Goal: Task Accomplishment & Management: Manage account settings

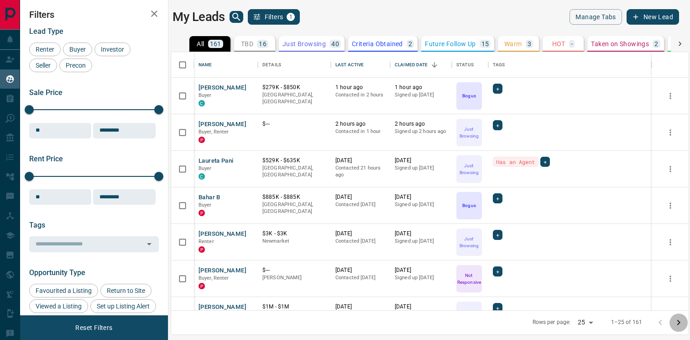
click at [677, 321] on icon "Go to next page" at bounding box center [679, 322] width 11 height 11
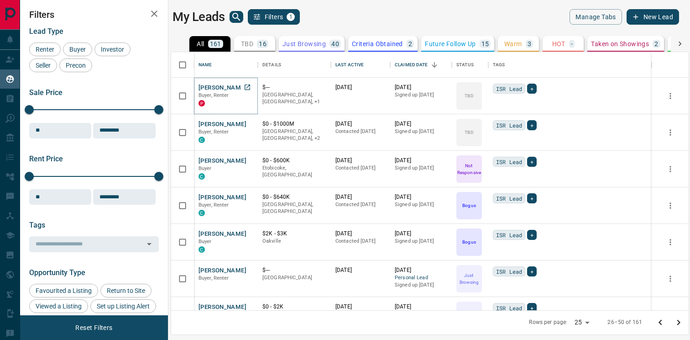
click at [232, 88] on button "[PERSON_NAME]" at bounding box center [223, 88] width 48 height 9
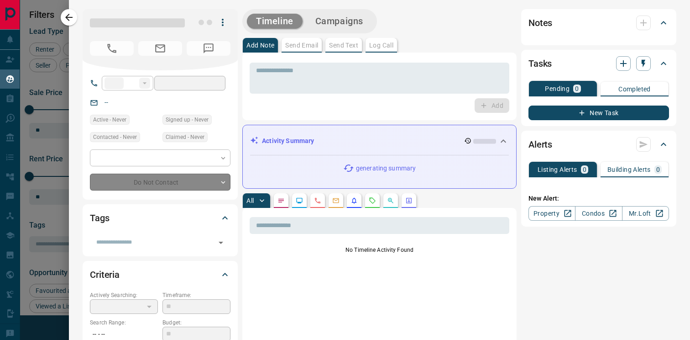
type input "**"
type input "**********"
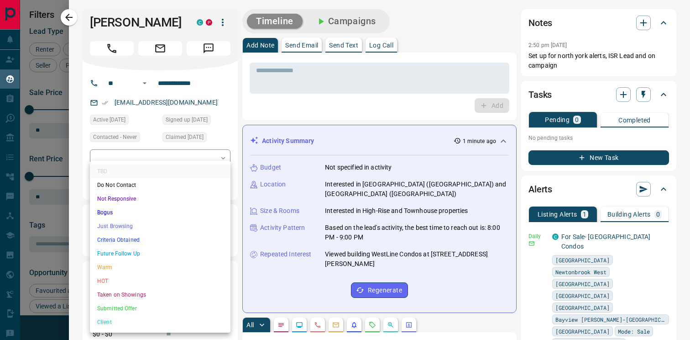
click at [196, 196] on body "Lead Transfers Claim Leads My Leads Tasks Opportunities Deals Campaigns Automat…" at bounding box center [345, 164] width 690 height 328
click at [147, 226] on li "Just Browsing" at bounding box center [160, 226] width 141 height 14
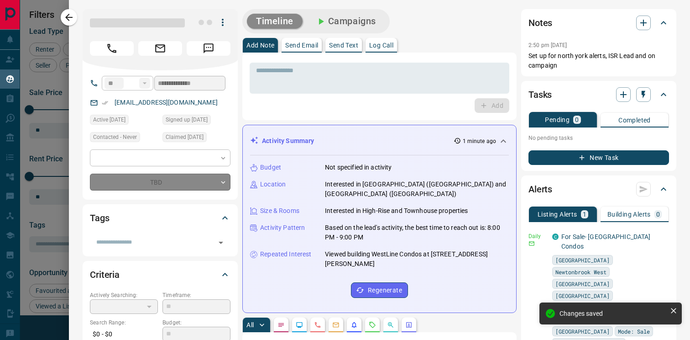
type input "*"
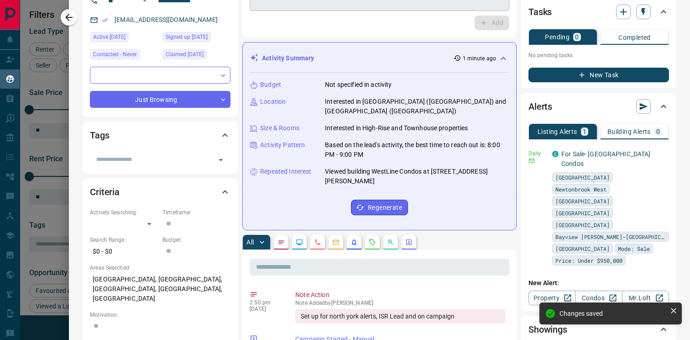
scroll to position [35, 0]
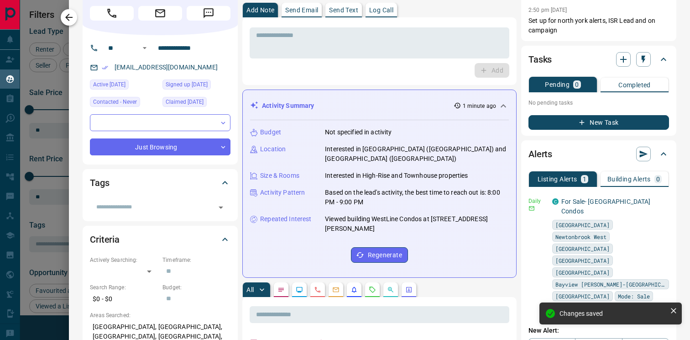
click at [75, 16] on button "button" at bounding box center [69, 17] width 16 height 16
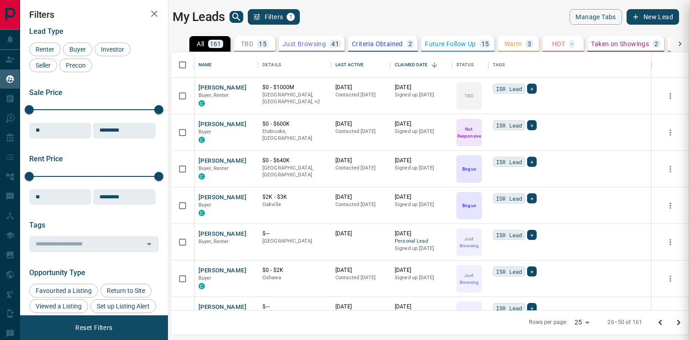
scroll to position [0, 0]
click at [212, 89] on button "[PERSON_NAME]" at bounding box center [223, 88] width 48 height 9
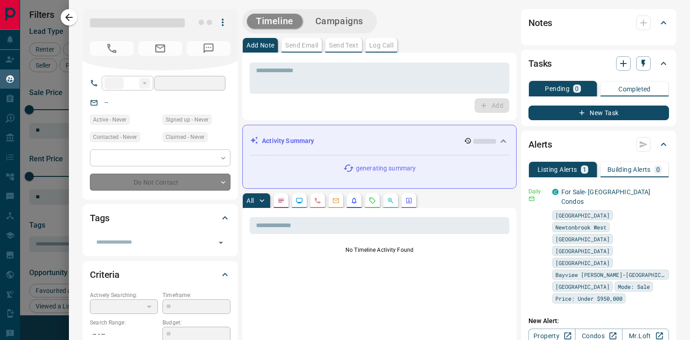
type input "**"
type input "**********"
type input "**"
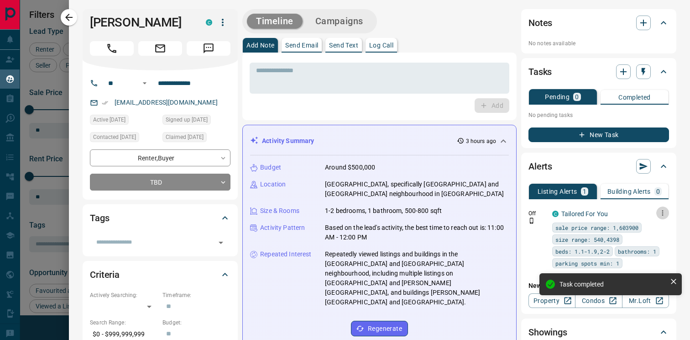
click at [664, 211] on icon "button" at bounding box center [663, 213] width 8 height 8
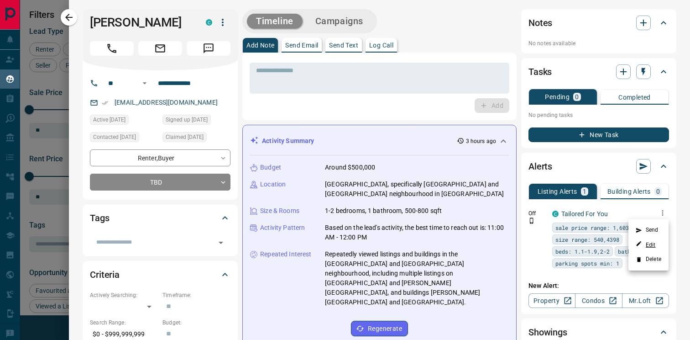
click at [656, 244] on link "Edit" at bounding box center [646, 244] width 20 height 9
click at [352, 20] on div at bounding box center [345, 170] width 690 height 340
click at [342, 26] on button "Campaigns" at bounding box center [339, 21] width 66 height 15
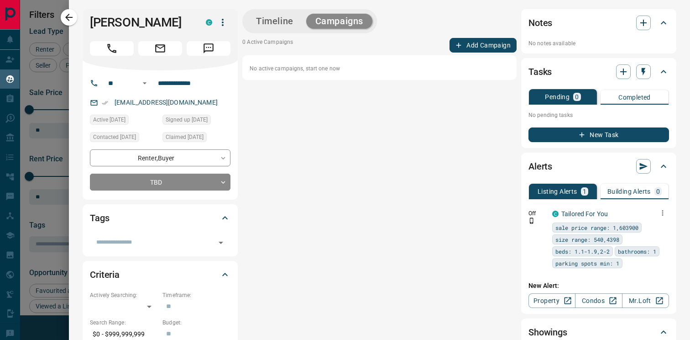
click at [496, 47] on button "Add Campaign" at bounding box center [483, 45] width 67 height 15
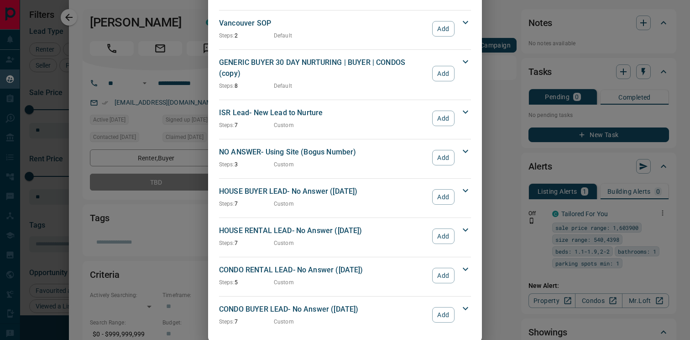
scroll to position [958, 0]
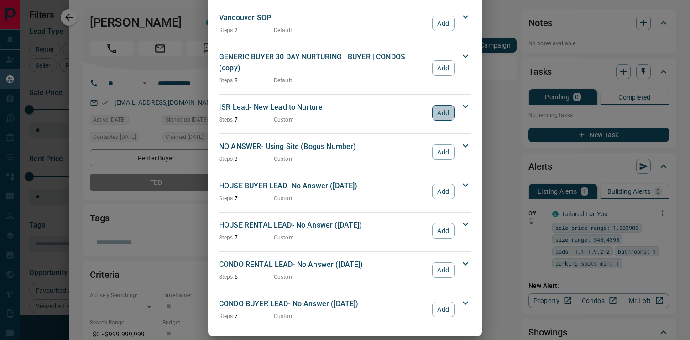
click at [448, 105] on button "Add" at bounding box center [443, 113] width 22 height 16
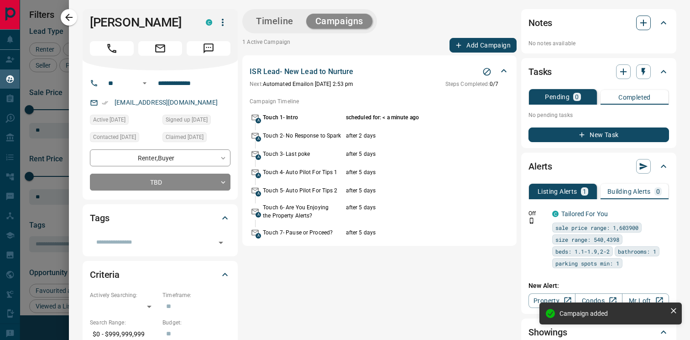
click at [642, 18] on icon "button" at bounding box center [643, 22] width 11 height 11
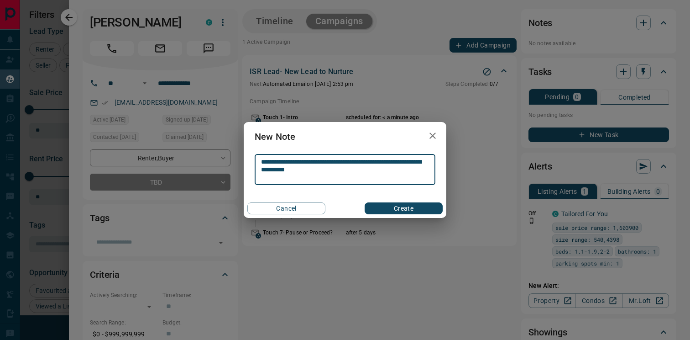
type textarea "**********"
click at [421, 211] on button "Create" at bounding box center [404, 208] width 78 height 12
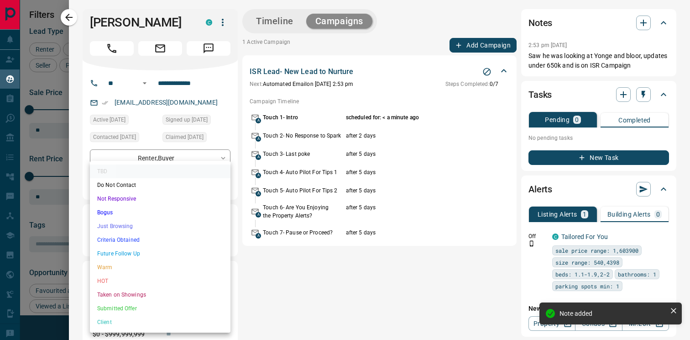
click at [175, 185] on body "Lead Transfers Claim Leads My Leads Tasks Opportunities Deals Campaigns Automat…" at bounding box center [345, 164] width 690 height 328
click at [137, 227] on li "Just Browsing" at bounding box center [160, 226] width 141 height 14
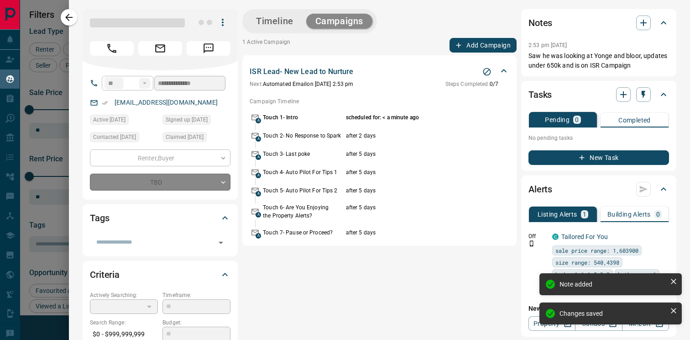
type input "*"
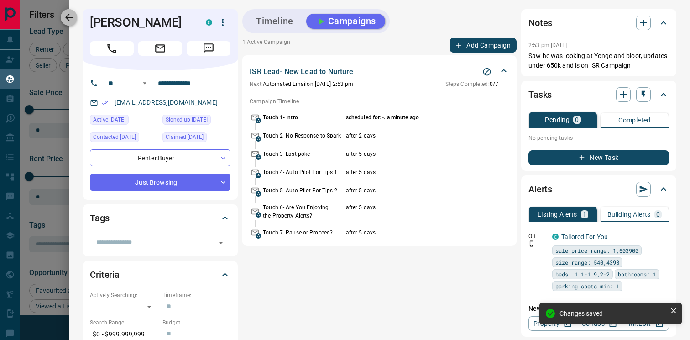
click at [70, 16] on icon "button" at bounding box center [68, 17] width 11 height 11
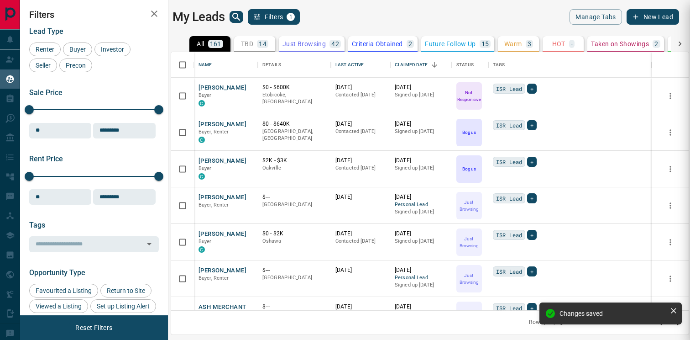
scroll to position [0, 0]
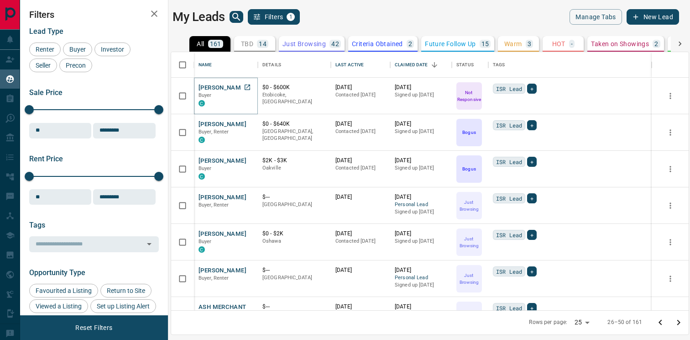
click at [229, 87] on button "[PERSON_NAME]" at bounding box center [223, 88] width 48 height 9
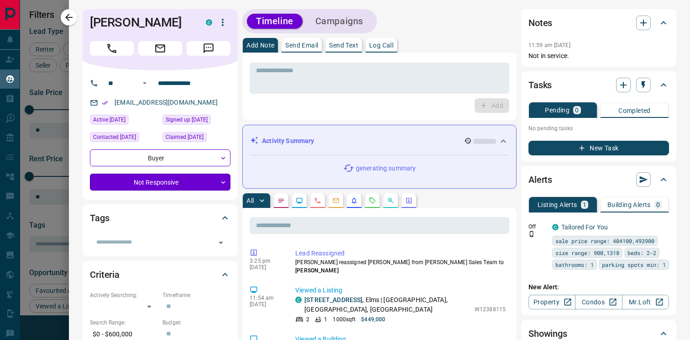
click at [188, 182] on body "Lead Transfers Claim Leads My Leads Tasks Opportunities Deals Campaigns Automat…" at bounding box center [345, 164] width 690 height 328
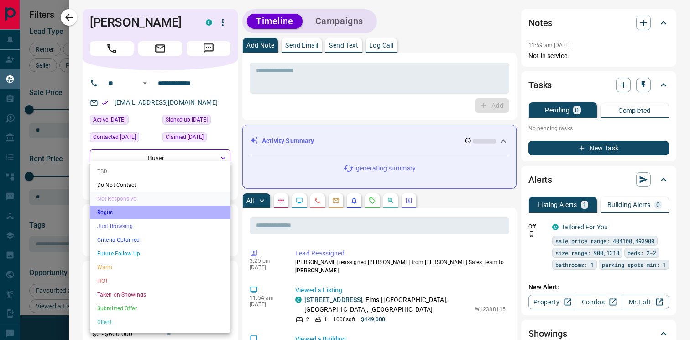
click at [173, 218] on li "Bogus" at bounding box center [160, 212] width 141 height 14
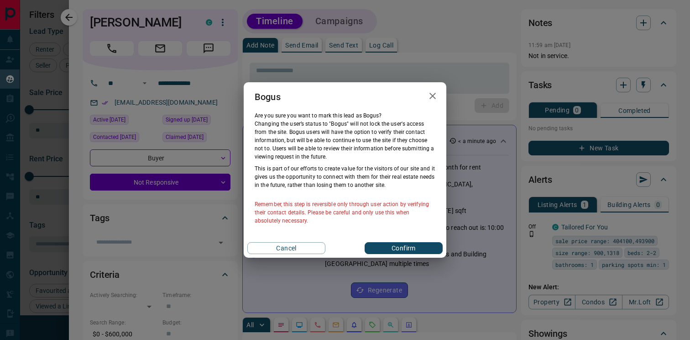
click at [394, 241] on div "Cancel Confirm" at bounding box center [345, 247] width 203 height 19
click at [394, 242] on div "Cancel Confirm" at bounding box center [345, 247] width 203 height 19
click at [410, 252] on button "Confirm" at bounding box center [404, 248] width 78 height 12
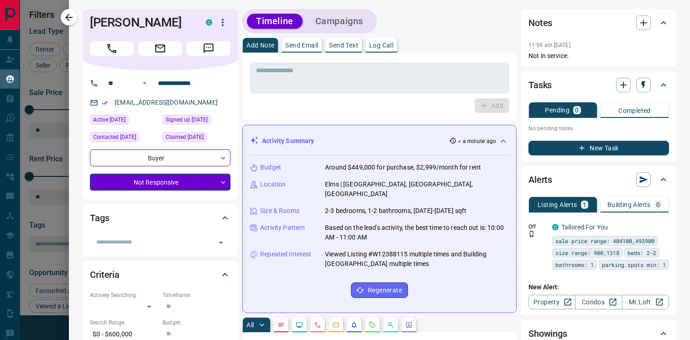
type input "**********"
type input "*"
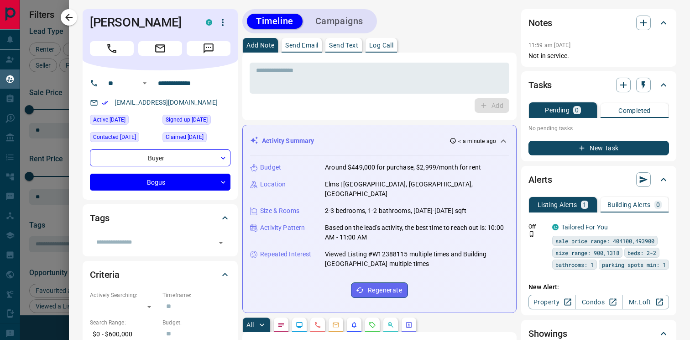
click at [671, 225] on div "Alerts Listing Alerts 1 Building Alerts 0 Off C Tailored For You sale price ran…" at bounding box center [598, 240] width 155 height 149
click at [665, 227] on icon "button" at bounding box center [663, 226] width 8 height 8
click at [655, 254] on link "Edit" at bounding box center [646, 257] width 20 height 9
click at [339, 24] on div at bounding box center [345, 170] width 690 height 340
click at [359, 15] on button "Campaigns" at bounding box center [339, 21] width 66 height 15
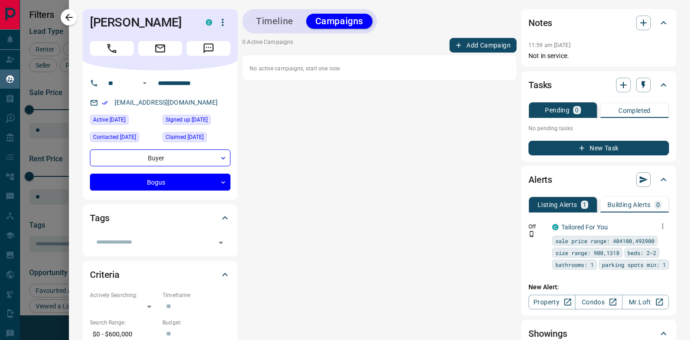
click at [472, 47] on button "Add Campaign" at bounding box center [483, 45] width 67 height 15
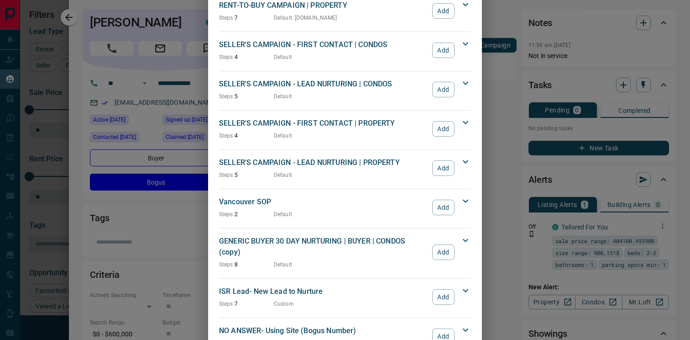
scroll to position [958, 0]
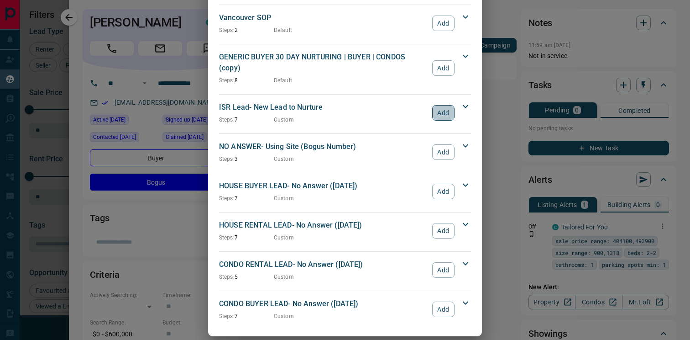
click at [444, 105] on button "Add" at bounding box center [443, 113] width 22 height 16
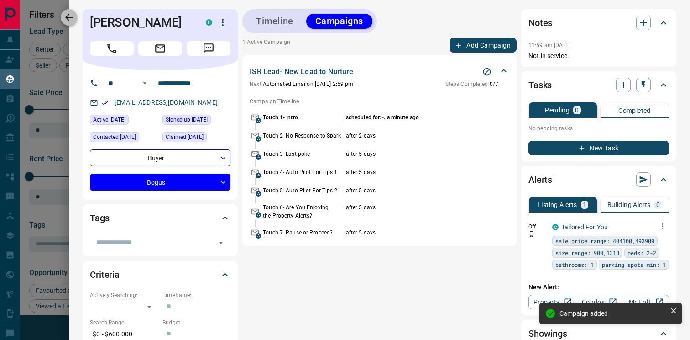
click at [67, 21] on icon "button" at bounding box center [68, 17] width 11 height 11
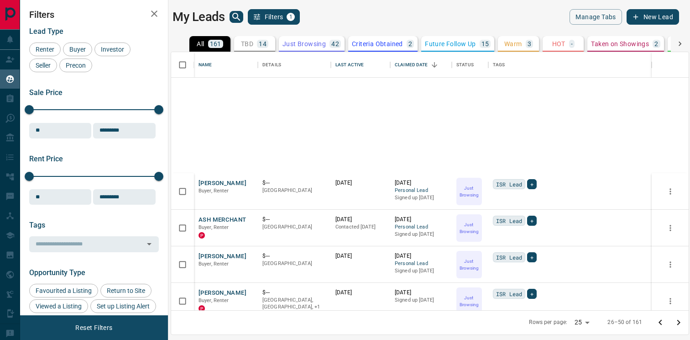
scroll to position [0, 0]
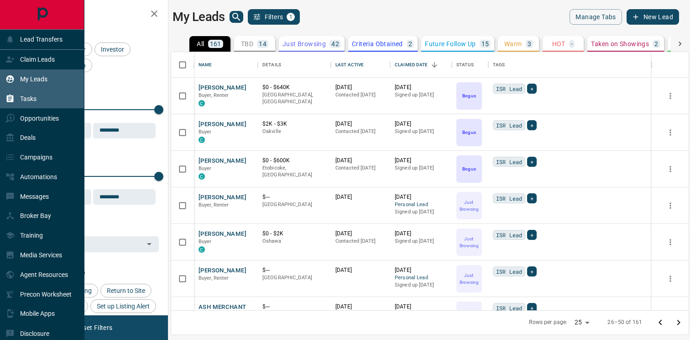
click at [30, 100] on p "Tasks" at bounding box center [28, 98] width 16 height 7
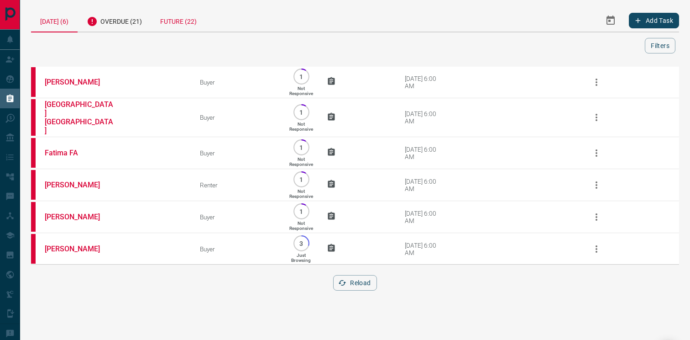
click at [178, 17] on div "Future (22)" at bounding box center [178, 20] width 55 height 22
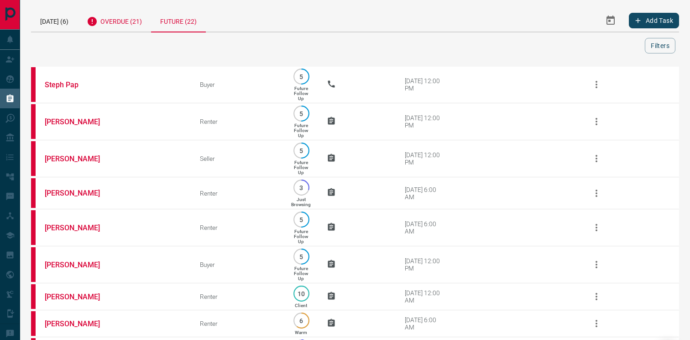
click at [111, 15] on div "Overdue (21)" at bounding box center [115, 20] width 74 height 22
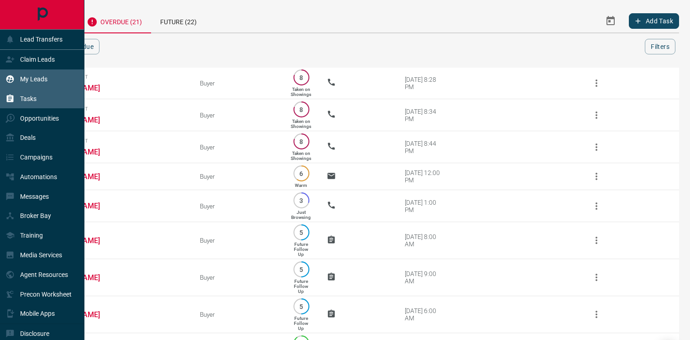
click at [33, 75] on p "My Leads" at bounding box center [33, 78] width 27 height 7
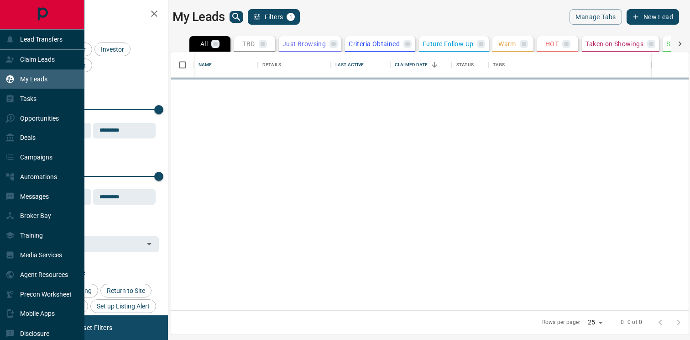
scroll to position [258, 518]
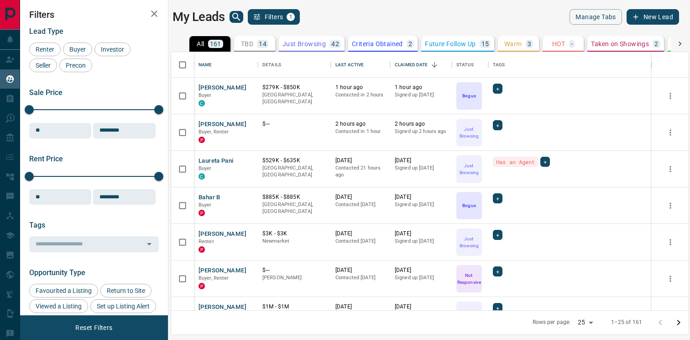
click at [261, 18] on button "Filters 1" at bounding box center [274, 17] width 53 height 16
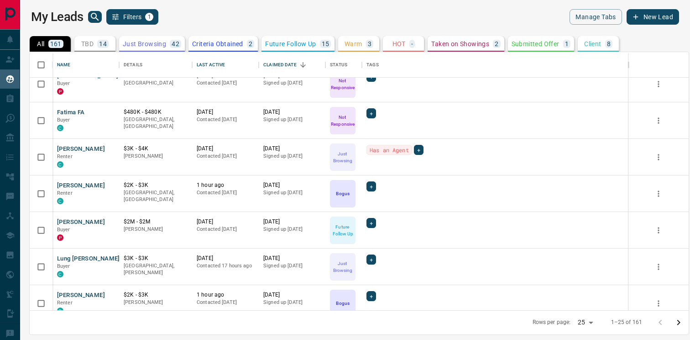
scroll to position [308, 0]
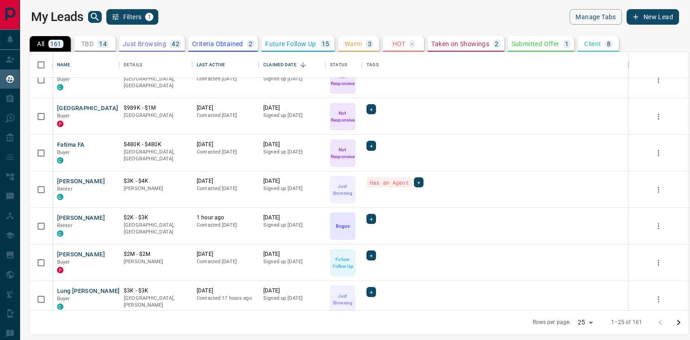
click at [128, 21] on button "Filters 1" at bounding box center [132, 17] width 53 height 16
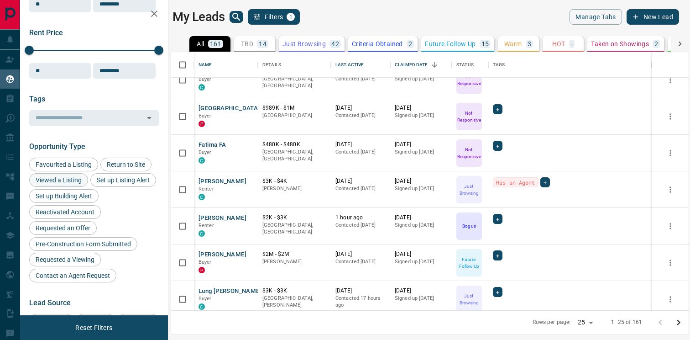
scroll to position [125, 0]
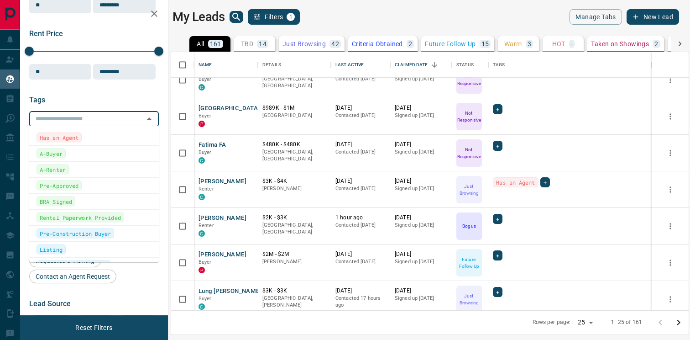
click at [89, 121] on input "text" at bounding box center [86, 119] width 109 height 10
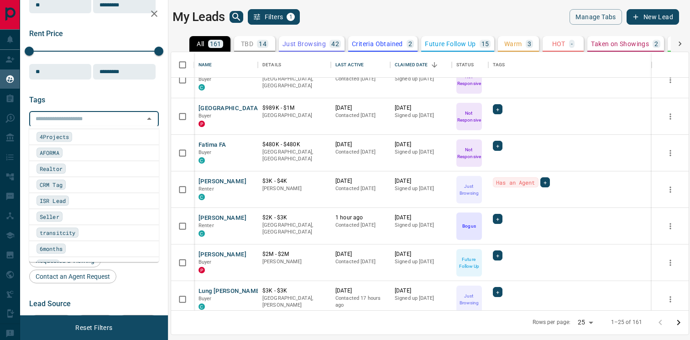
scroll to position [681, 0]
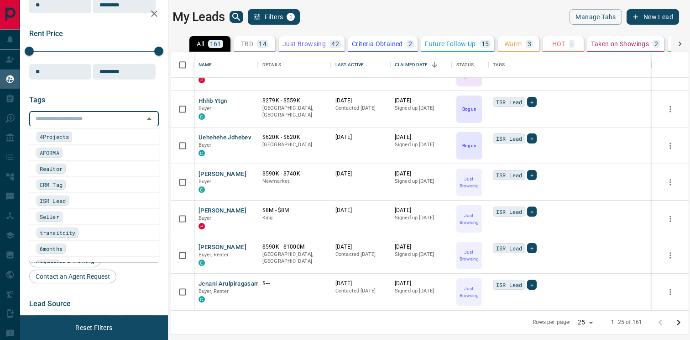
click at [74, 200] on div "ISR Lead" at bounding box center [94, 201] width 115 height 10
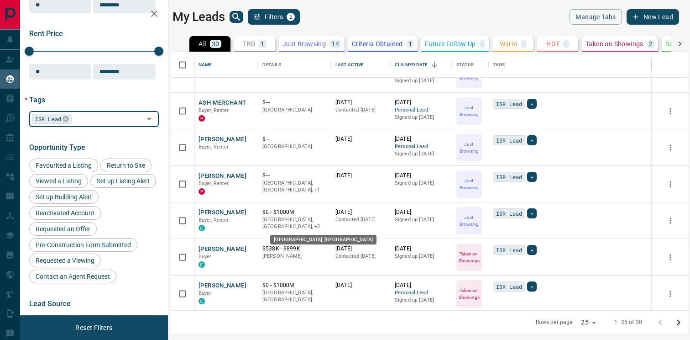
scroll to position [463, 0]
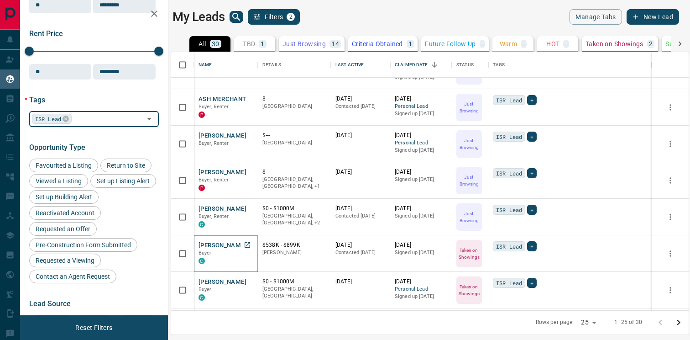
click at [221, 245] on button "[PERSON_NAME]" at bounding box center [223, 245] width 48 height 9
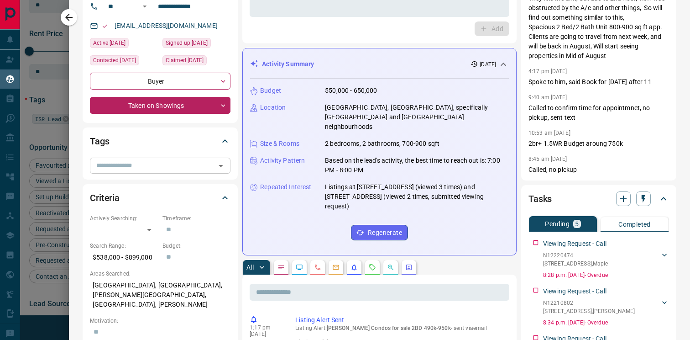
scroll to position [0, 0]
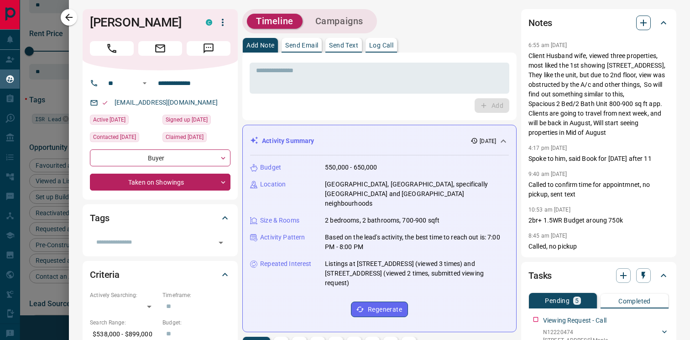
click at [641, 27] on icon "button" at bounding box center [643, 22] width 11 height 11
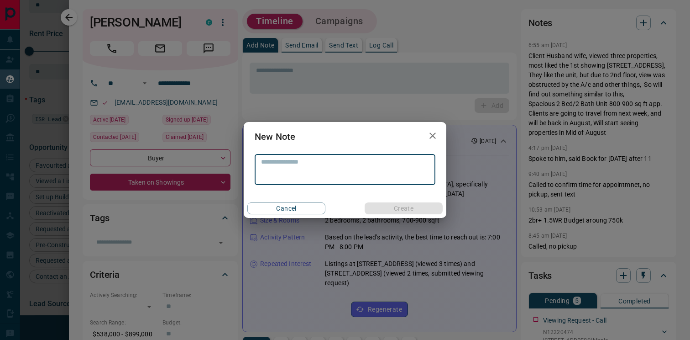
click at [326, 178] on textarea at bounding box center [345, 169] width 168 height 23
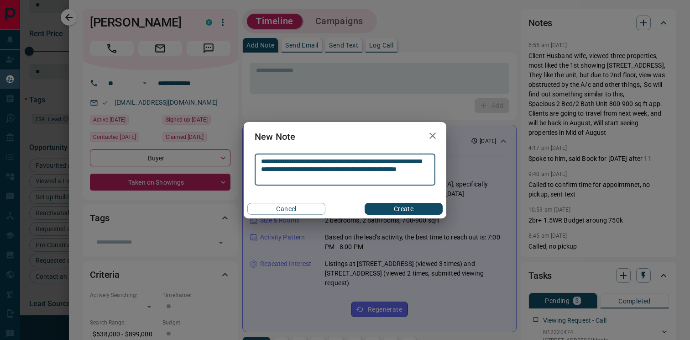
type textarea "**********"
click at [395, 207] on button "Create" at bounding box center [404, 209] width 78 height 12
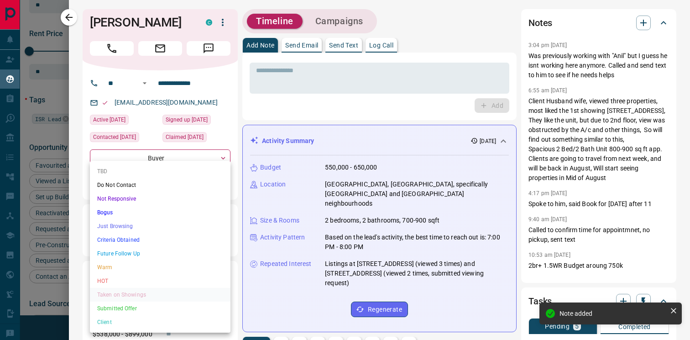
click at [161, 190] on body "Lead Transfers Claim Leads My Leads Tasks Opportunities Deals Campaigns Automat…" at bounding box center [345, 164] width 690 height 328
click at [147, 198] on li "Not Responsive" at bounding box center [160, 199] width 141 height 14
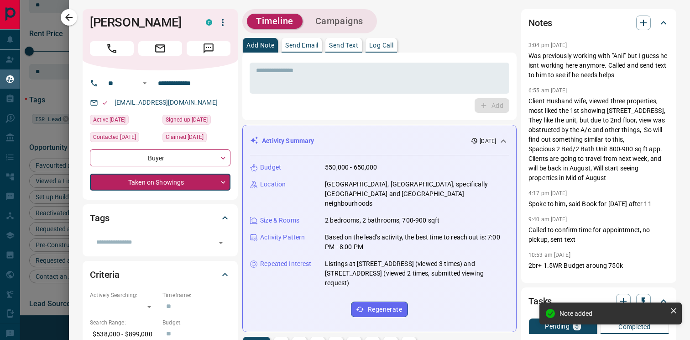
type input "*"
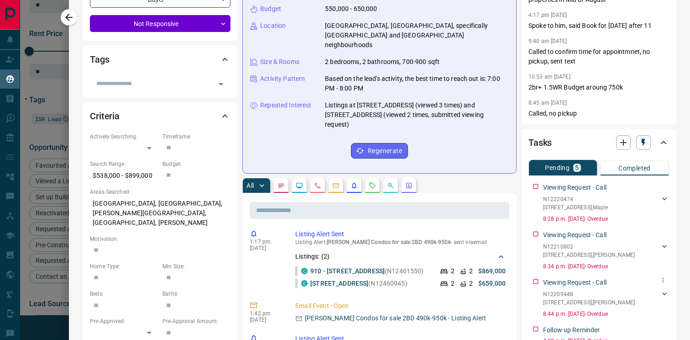
scroll to position [158, 0]
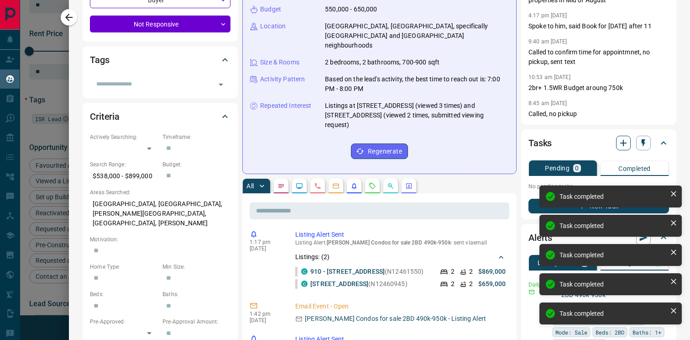
click at [618, 145] on icon "button" at bounding box center [623, 142] width 11 height 11
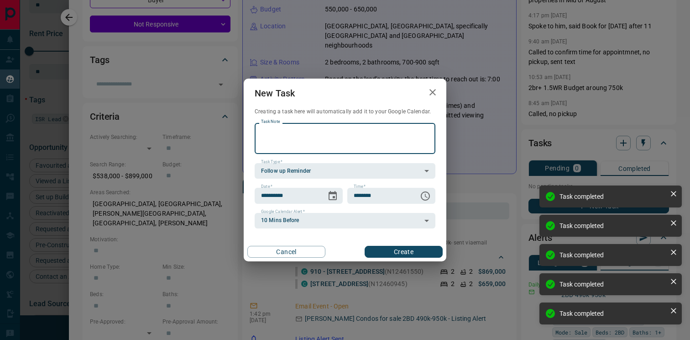
scroll to position [261, 0]
click at [336, 140] on textarea "Task Note" at bounding box center [345, 138] width 168 height 23
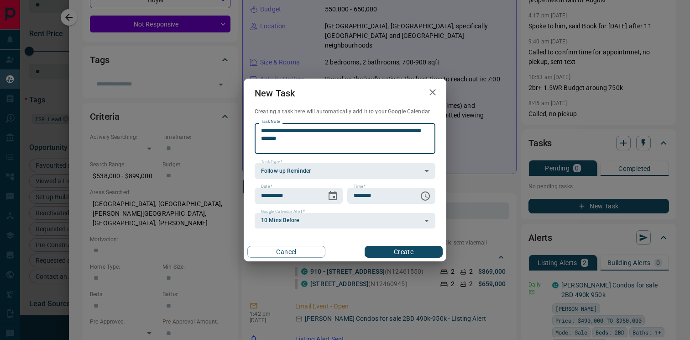
type textarea "**********"
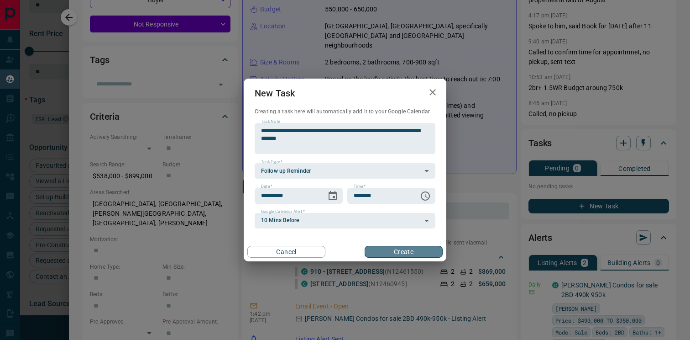
click at [423, 254] on button "Create" at bounding box center [404, 252] width 78 height 12
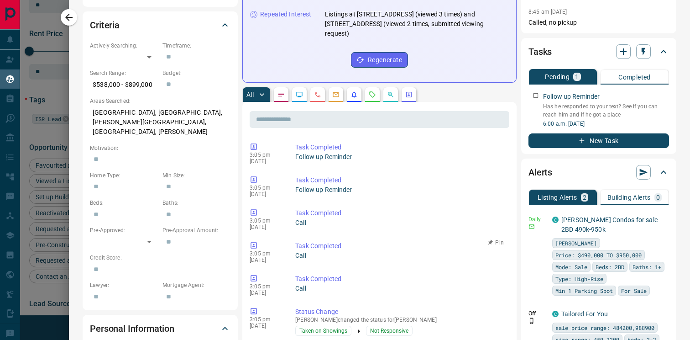
scroll to position [0, 0]
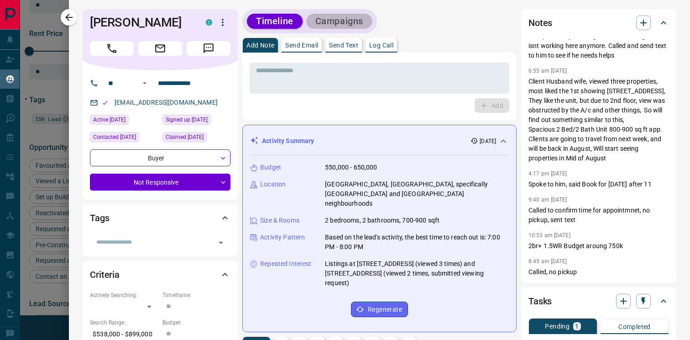
click at [334, 21] on button "Campaigns" at bounding box center [339, 21] width 66 height 15
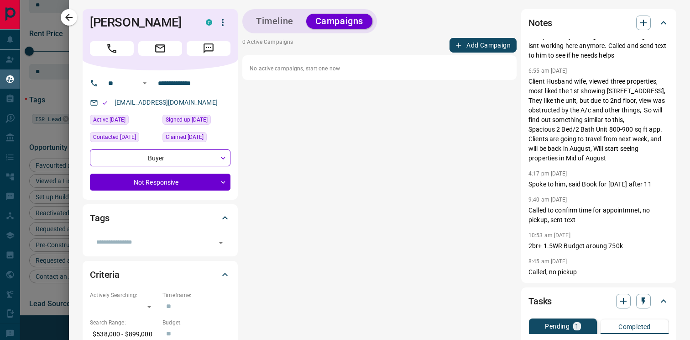
click at [503, 47] on button "Add Campaign" at bounding box center [483, 45] width 67 height 15
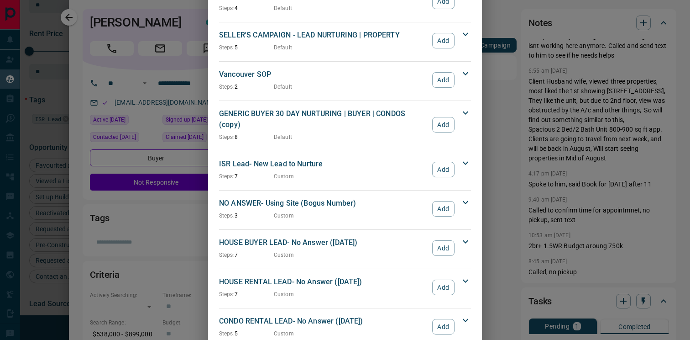
scroll to position [958, 0]
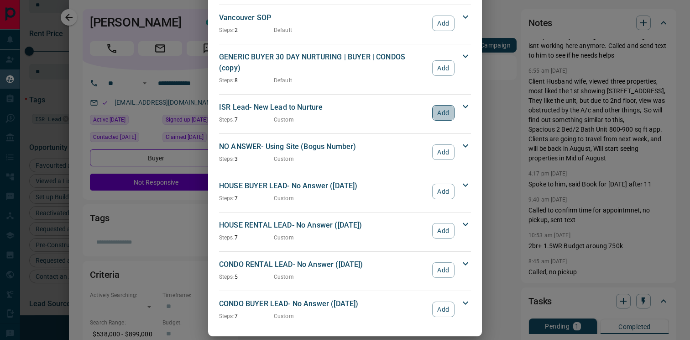
click at [445, 105] on button "Add" at bounding box center [443, 113] width 22 height 16
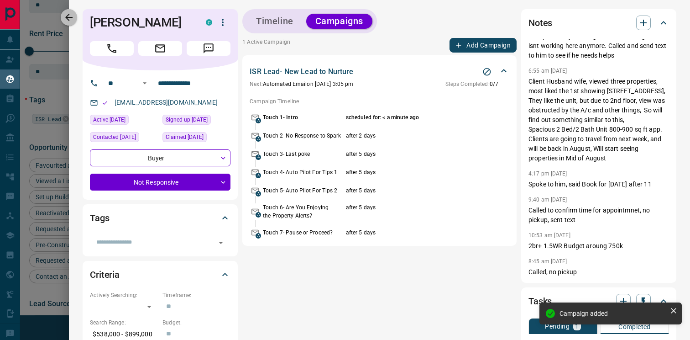
click at [74, 18] on icon "button" at bounding box center [68, 17] width 11 height 11
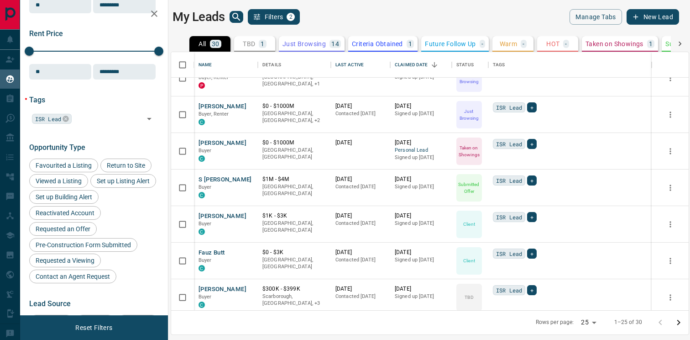
scroll to position [571, 0]
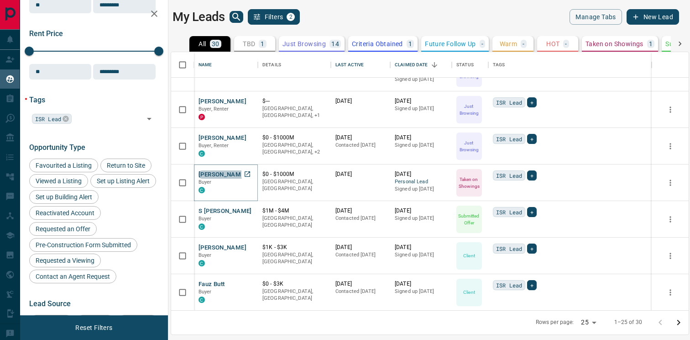
click at [226, 176] on button "[PERSON_NAME]" at bounding box center [223, 174] width 48 height 9
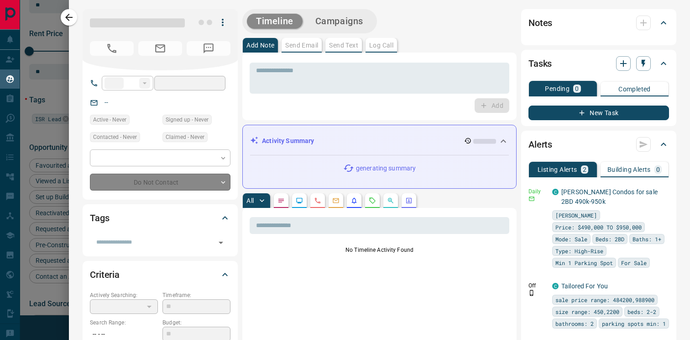
type input "**"
type input "**********"
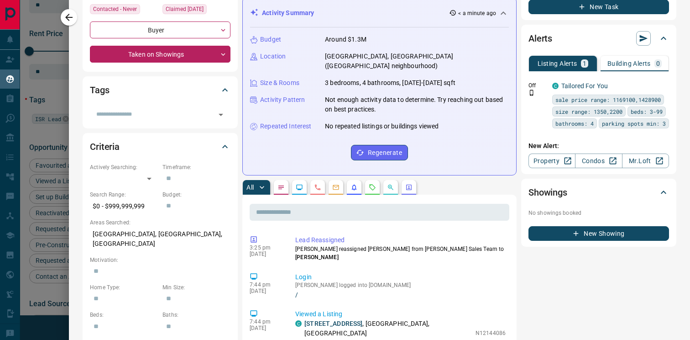
scroll to position [0, 0]
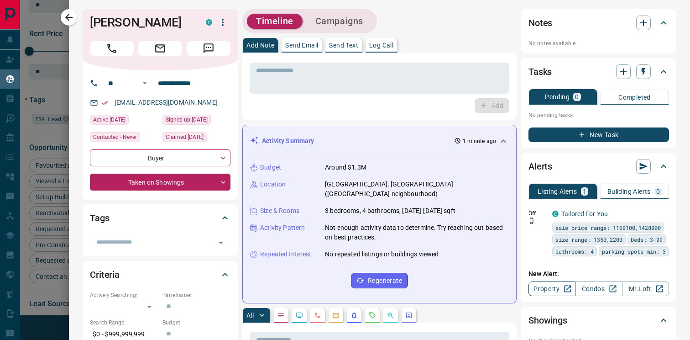
click at [558, 296] on link "Property" at bounding box center [552, 288] width 47 height 15
click at [204, 183] on body "Lead Transfers Claim Leads My Leads Tasks Opportunities Deals Campaigns Automat…" at bounding box center [345, 164] width 690 height 328
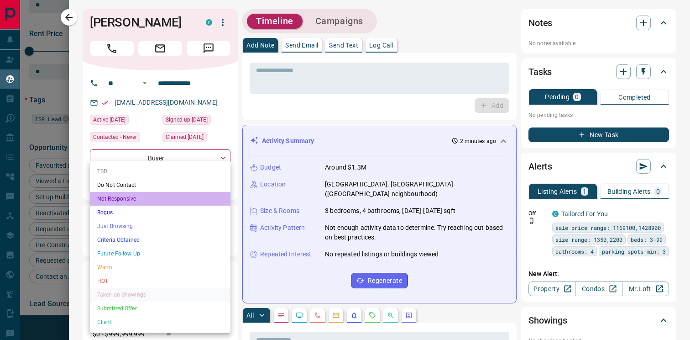
click at [151, 196] on li "Not Responsive" at bounding box center [160, 199] width 141 height 14
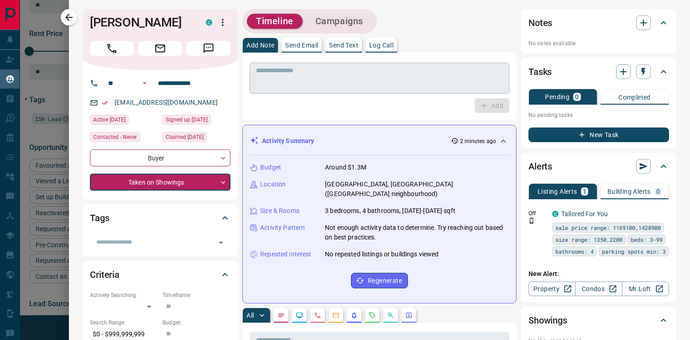
type input "*"
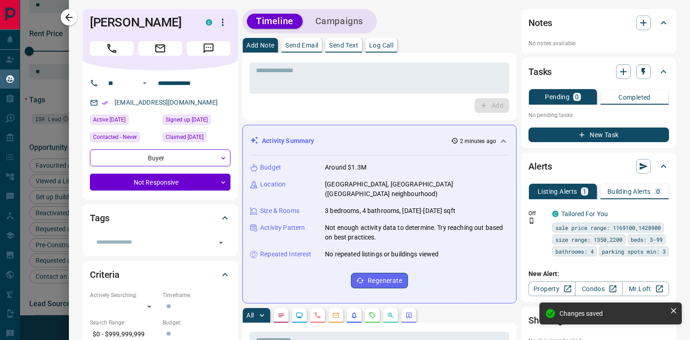
click at [323, 24] on button "Campaigns" at bounding box center [339, 21] width 66 height 15
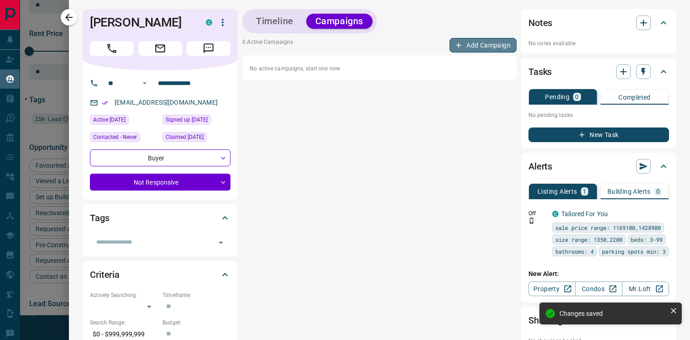
click at [487, 43] on button "Add Campaign" at bounding box center [483, 45] width 67 height 15
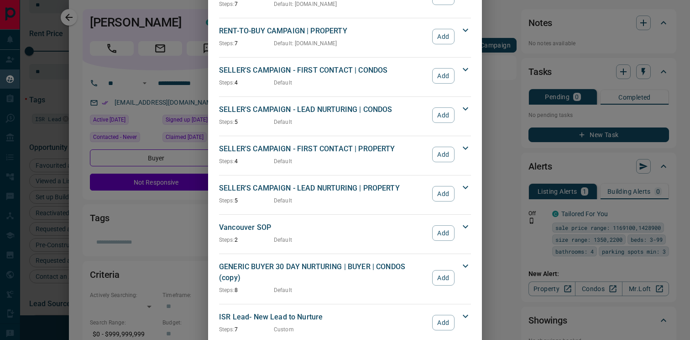
scroll to position [958, 0]
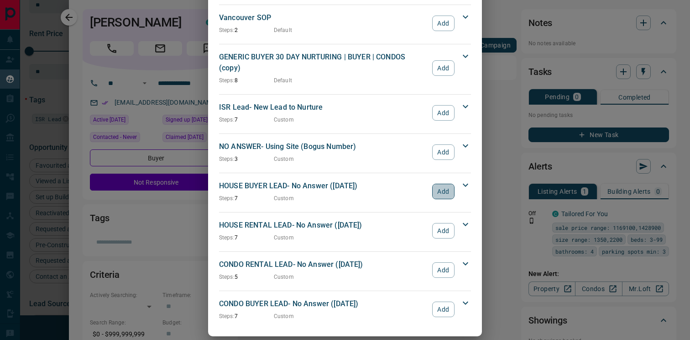
click at [448, 184] on button "Add" at bounding box center [443, 192] width 22 height 16
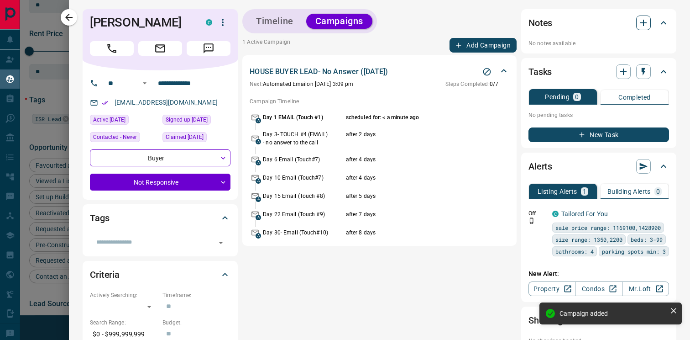
click at [643, 29] on button "button" at bounding box center [644, 23] width 15 height 15
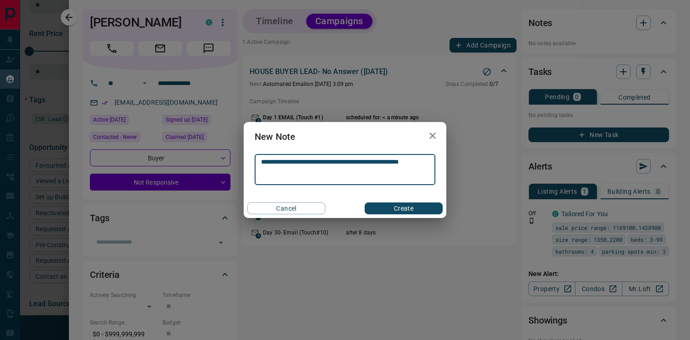
type textarea "**********"
click at [396, 206] on button "Create" at bounding box center [404, 208] width 78 height 12
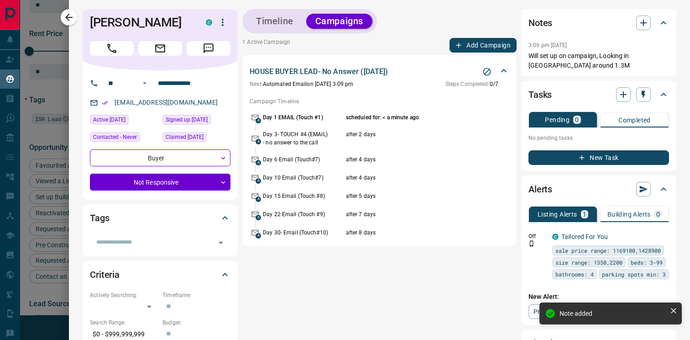
click at [570, 159] on button "New Task" at bounding box center [599, 157] width 141 height 15
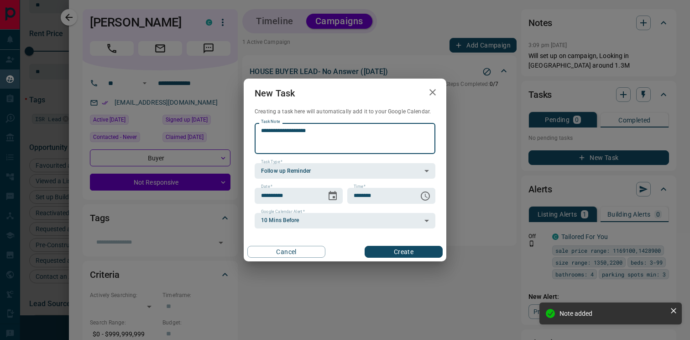
type textarea "**********"
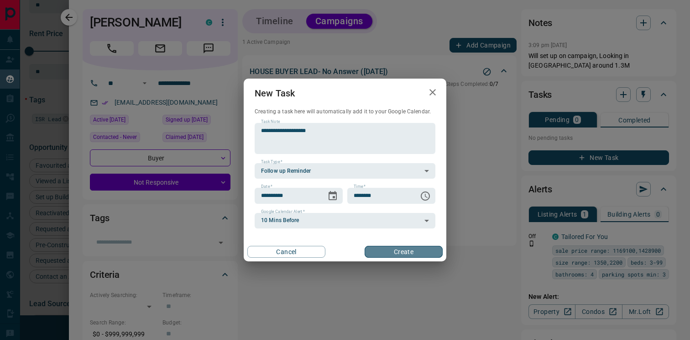
click at [416, 253] on button "Create" at bounding box center [404, 252] width 78 height 12
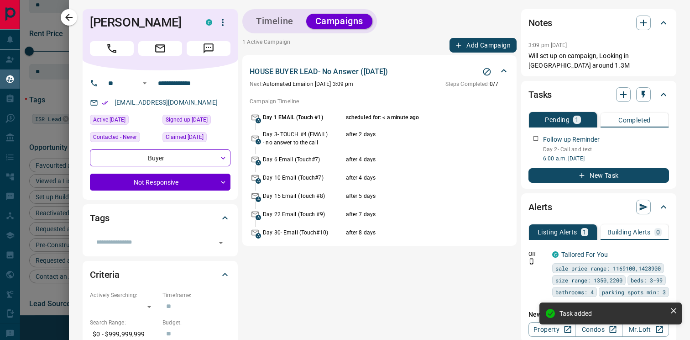
click at [625, 103] on div "Tasks" at bounding box center [599, 95] width 141 height 22
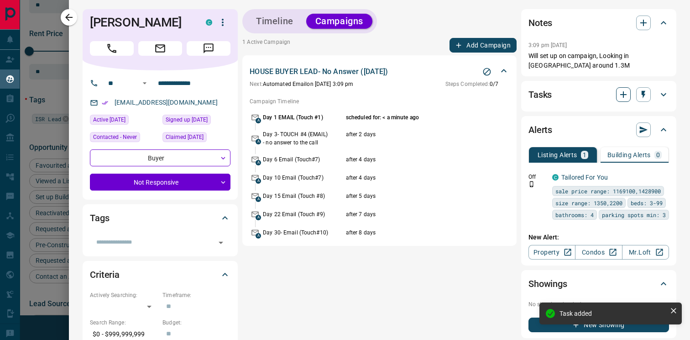
click at [625, 91] on icon "button" at bounding box center [623, 94] width 11 height 11
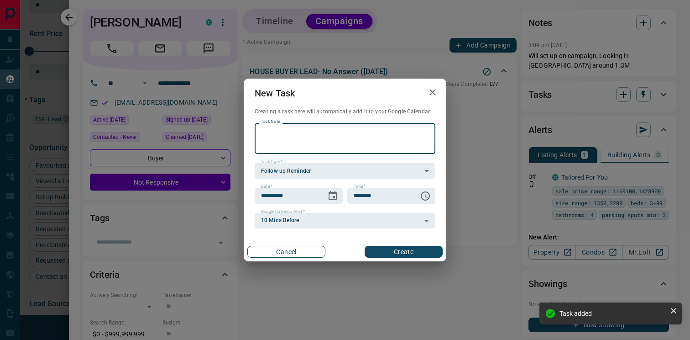
click at [308, 247] on button "Cancel" at bounding box center [286, 252] width 78 height 12
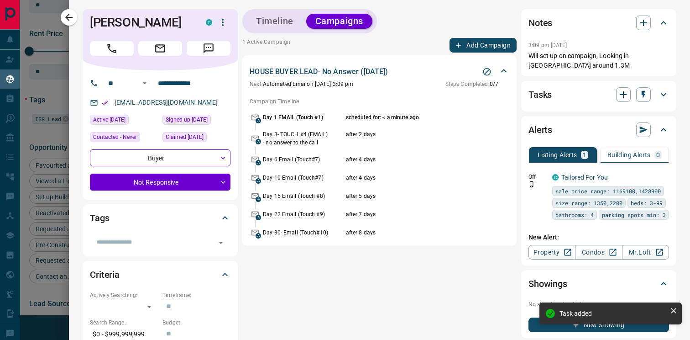
click at [666, 97] on icon at bounding box center [663, 94] width 11 height 11
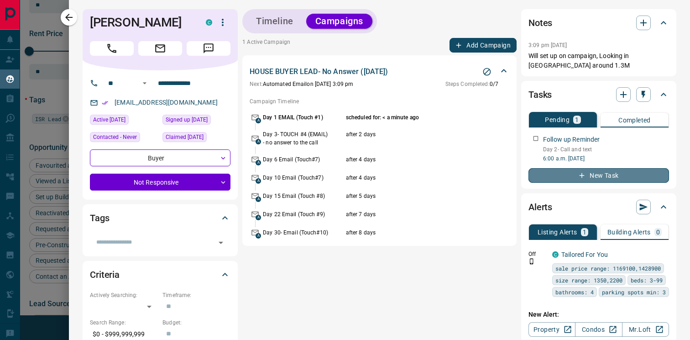
click at [582, 175] on icon "button" at bounding box center [582, 175] width 5 height 5
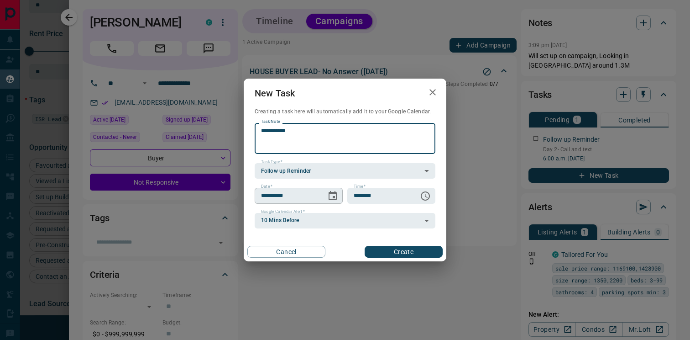
type textarea "**********"
drag, startPoint x: 339, startPoint y: 195, endPoint x: 332, endPoint y: 197, distance: 7.4
click at [337, 195] on button "Choose date, selected date is Oct 16, 2025" at bounding box center [333, 196] width 18 height 18
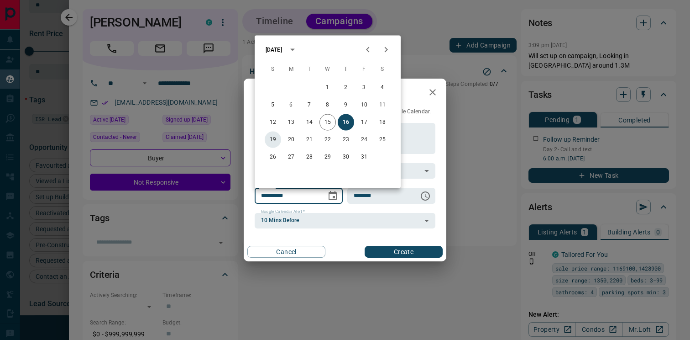
drag, startPoint x: 274, startPoint y: 139, endPoint x: 296, endPoint y: 147, distance: 24.1
click at [275, 140] on button "19" at bounding box center [273, 140] width 16 height 16
type input "**********"
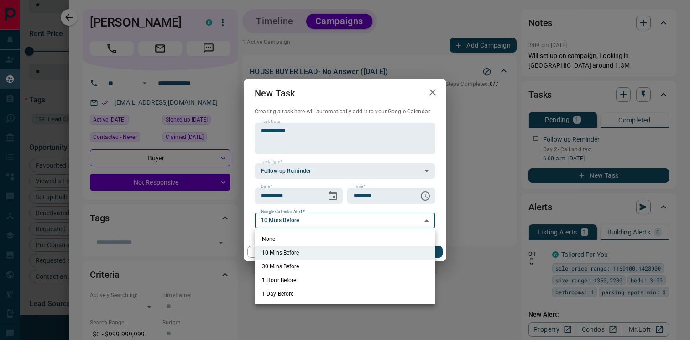
drag, startPoint x: 357, startPoint y: 221, endPoint x: 350, endPoint y: 235, distance: 15.7
click at [356, 221] on body "Lead Transfers Claim Leads My Leads Tasks Opportunities Deals Campaigns Automat…" at bounding box center [345, 164] width 690 height 328
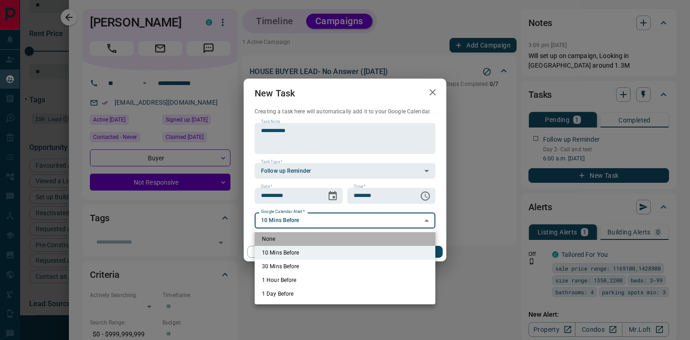
drag, startPoint x: 330, startPoint y: 232, endPoint x: 354, endPoint y: 249, distance: 30.4
click at [330, 232] on li "None" at bounding box center [345, 239] width 181 height 14
type input "*"
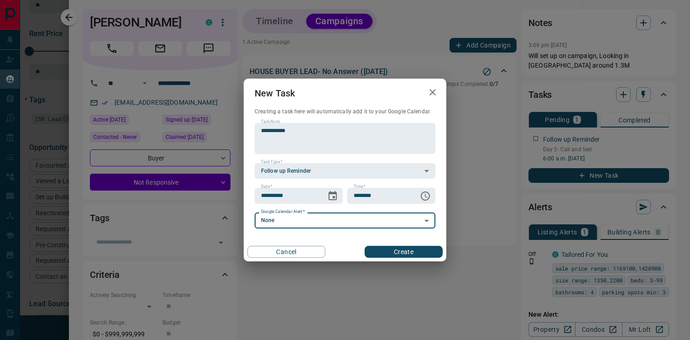
click at [387, 255] on button "Create" at bounding box center [404, 252] width 78 height 12
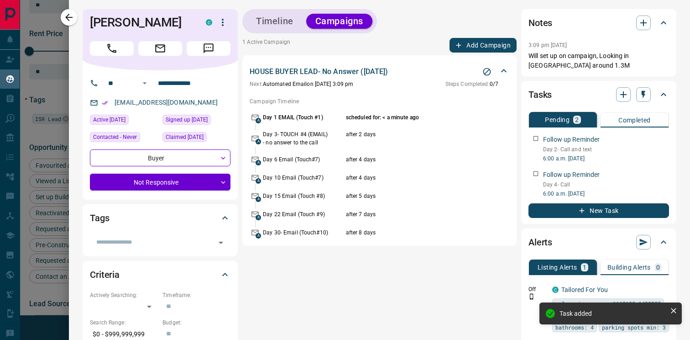
click at [583, 216] on button "New Task" at bounding box center [599, 210] width 141 height 15
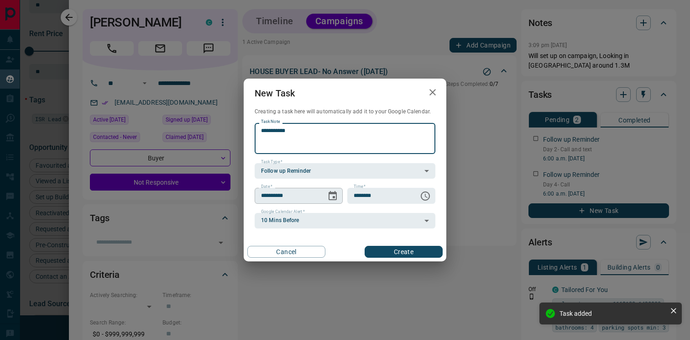
type textarea "**********"
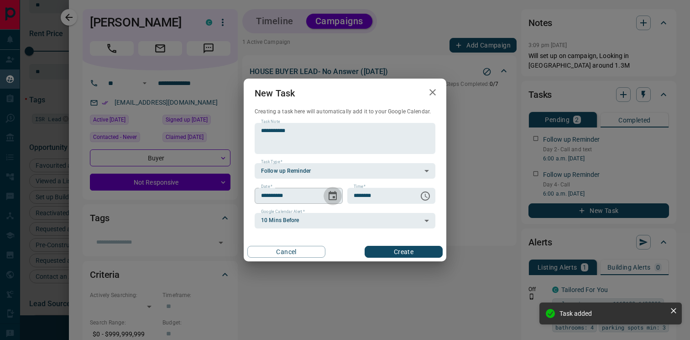
click at [329, 196] on icon "Choose date, selected date is Oct 16, 2025" at bounding box center [333, 195] width 8 height 9
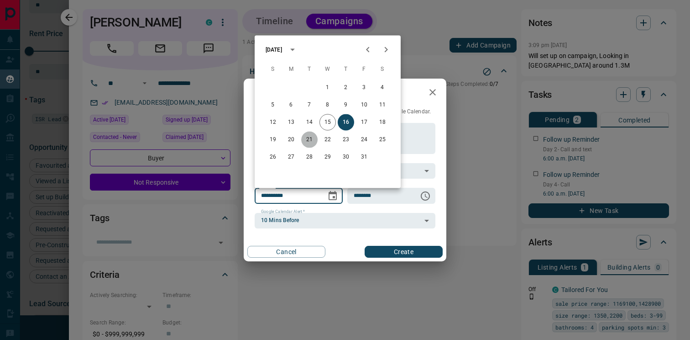
click at [309, 141] on button "21" at bounding box center [309, 140] width 16 height 16
type input "**********"
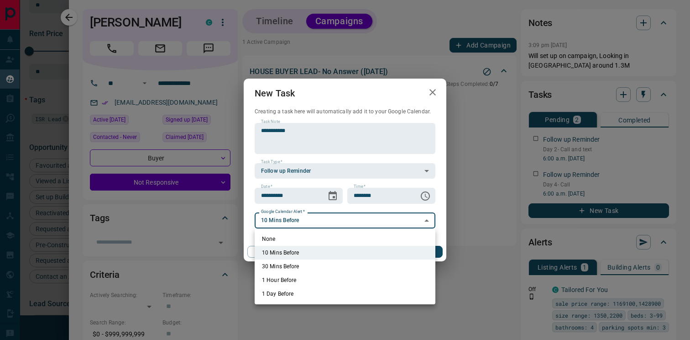
drag, startPoint x: 360, startPoint y: 228, endPoint x: 353, endPoint y: 223, distance: 9.0
click at [360, 228] on body "Lead Transfers Claim Leads My Leads Tasks Opportunities Deals Campaigns Automat…" at bounding box center [345, 164] width 690 height 328
click at [344, 238] on li "None" at bounding box center [345, 239] width 181 height 14
type input "*"
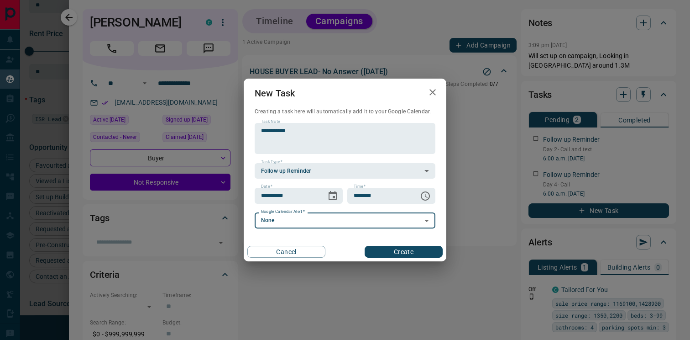
click at [398, 254] on button "Create" at bounding box center [404, 252] width 78 height 12
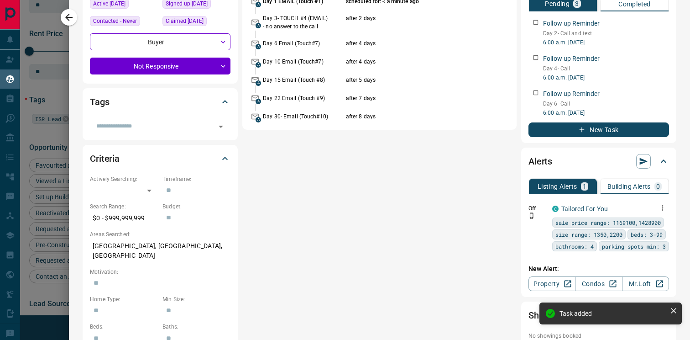
scroll to position [116, 0]
